Goal: Use online tool/utility: Utilize a website feature to perform a specific function

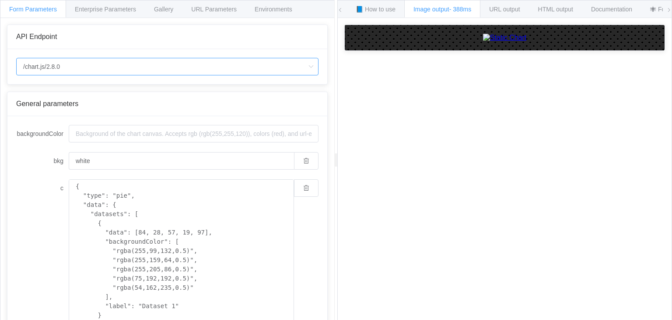
click at [128, 69] on input "/chart.js/2.8.0" at bounding box center [167, 67] width 303 height 18
click at [94, 51] on div "/chart.js/2.8.0" at bounding box center [167, 66] width 320 height 35
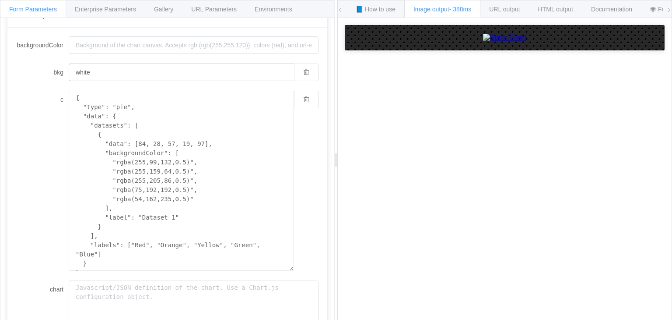
scroll to position [133, 0]
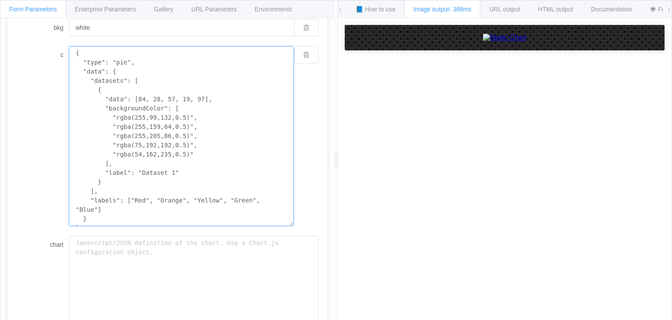
click at [95, 113] on textarea "{ "type": "pie", "data": { "datasets": [ { "data": [84, 28, 57, 19, 97], "backg…" at bounding box center [181, 136] width 225 height 180
paste textarea "type:'bar', data:{ labels:['0','50','75','87.5','93.75','96.875','98.4375','99.…"
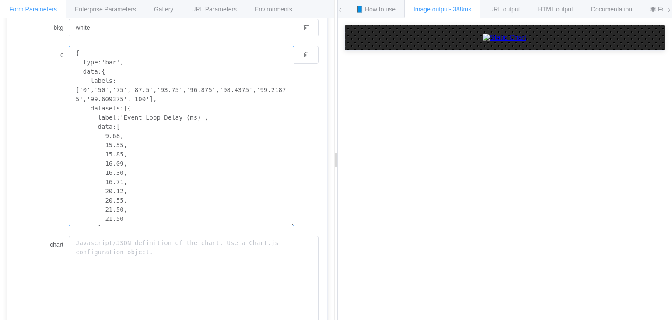
scroll to position [116, 0]
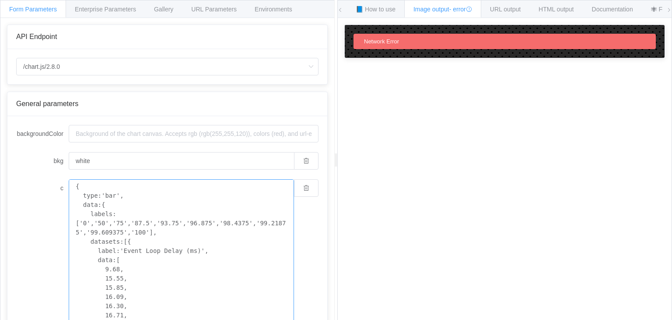
click at [179, 198] on textarea "{ type:'bar', data:{ labels:['0','50','75','87.5','93.75','96.875','98.4375','9…" at bounding box center [181, 273] width 225 height 189
type textarea "{ type:'bar', data:{ labels:['0','50','75','87.5','93.75','96.875','98.4375','9…"
click at [45, 71] on input "/chart.js/2.8.0" at bounding box center [167, 67] width 303 height 18
click at [76, 85] on li "/chart" at bounding box center [168, 90] width 302 height 15
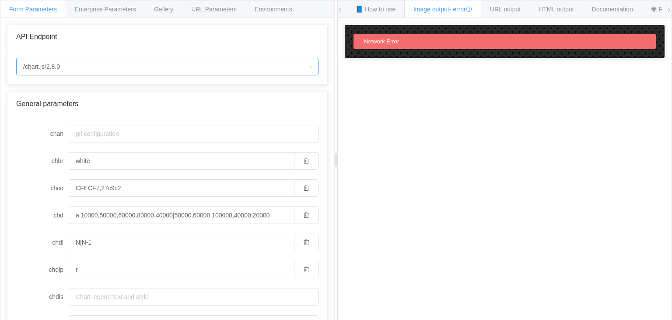
type input "/chart"
type input "20"
click at [161, 67] on input "/chart" at bounding box center [167, 67] width 303 height 18
click at [150, 104] on li "/chart.js/2.8.0" at bounding box center [168, 105] width 302 height 15
type input "/chart.js/2.8.0"
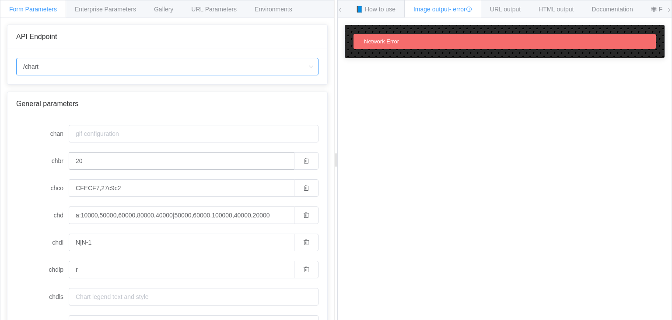
type input "white"
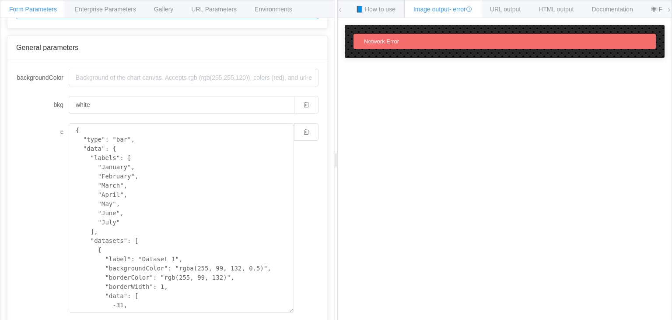
scroll to position [57, 0]
click at [153, 170] on textarea "{ "type": "bar", "data": { "labels": [ "January", "February", "March", "April",…" at bounding box center [181, 216] width 225 height 189
paste textarea "type:'bar', data:{ labels:['0','50','75','87.5','93.75','96.875','98.4375','99.…"
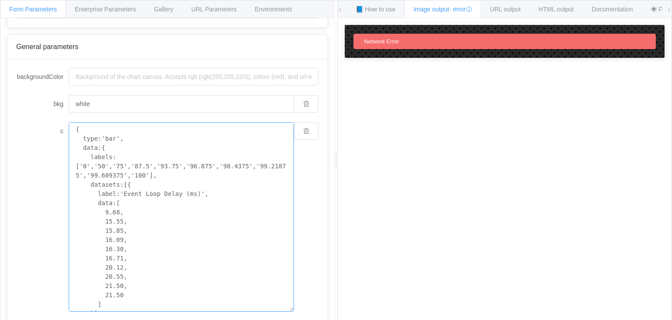
scroll to position [116, 0]
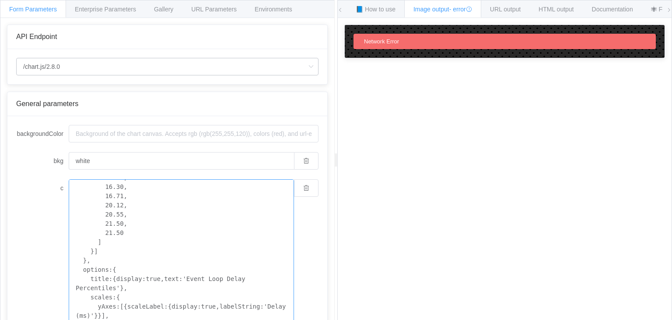
type textarea "{ type:'bar', data:{ labels:['0','50','75','87.5','93.75','96.875','98.4375','9…"
click at [114, 71] on input "/chart.js/2.8.0" at bounding box center [167, 67] width 303 height 18
